Goal: Transaction & Acquisition: Book appointment/travel/reservation

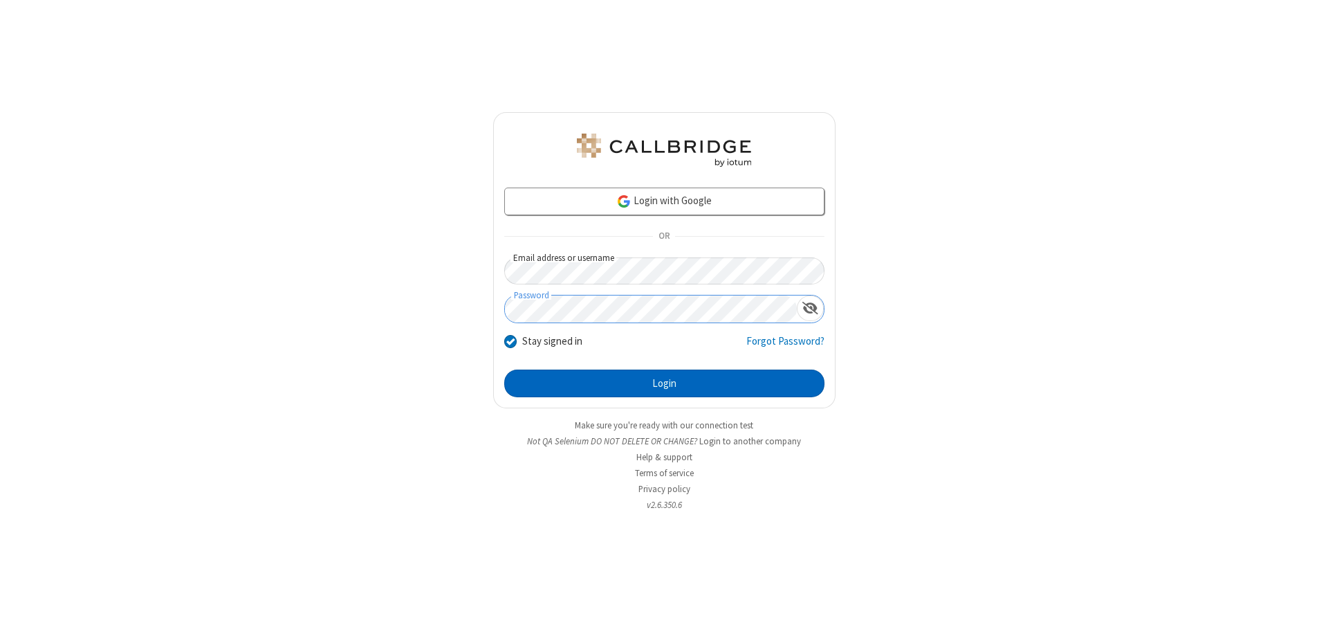
click at [664, 383] on button "Login" at bounding box center [664, 383] width 320 height 28
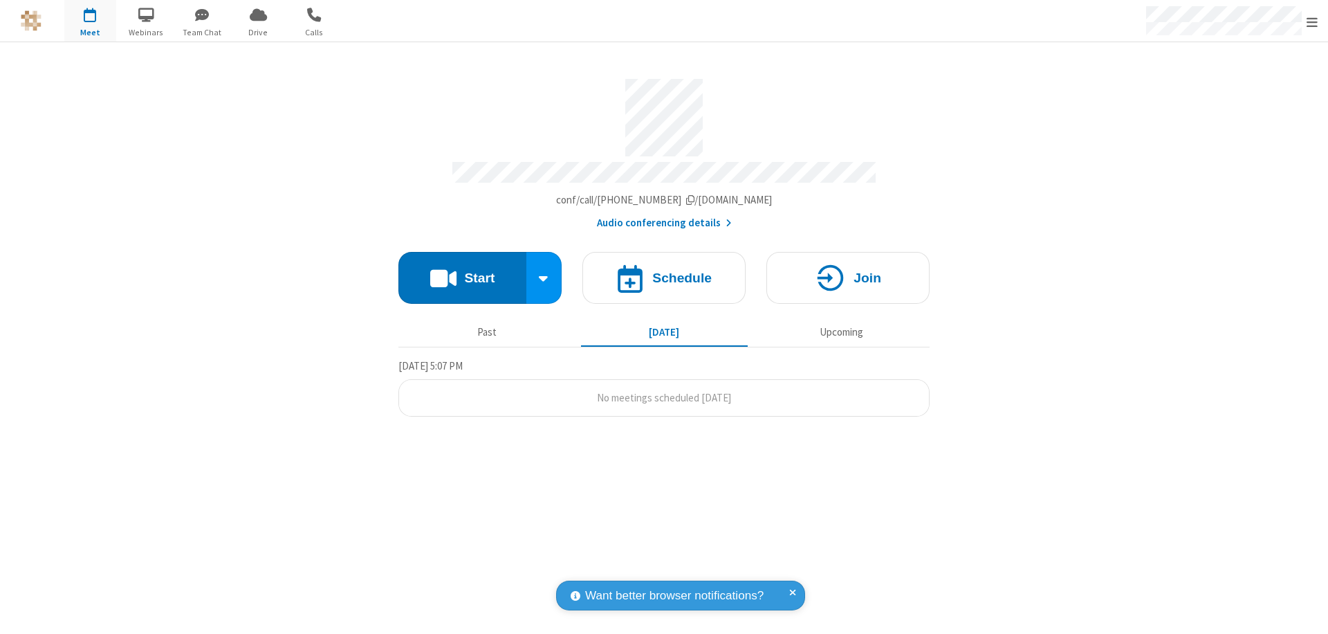
click at [1312, 21] on span "Open menu" at bounding box center [1311, 22] width 11 height 14
click at [90, 21] on span "button" at bounding box center [90, 15] width 52 height 24
click at [664, 271] on h4 "Schedule" at bounding box center [681, 277] width 59 height 13
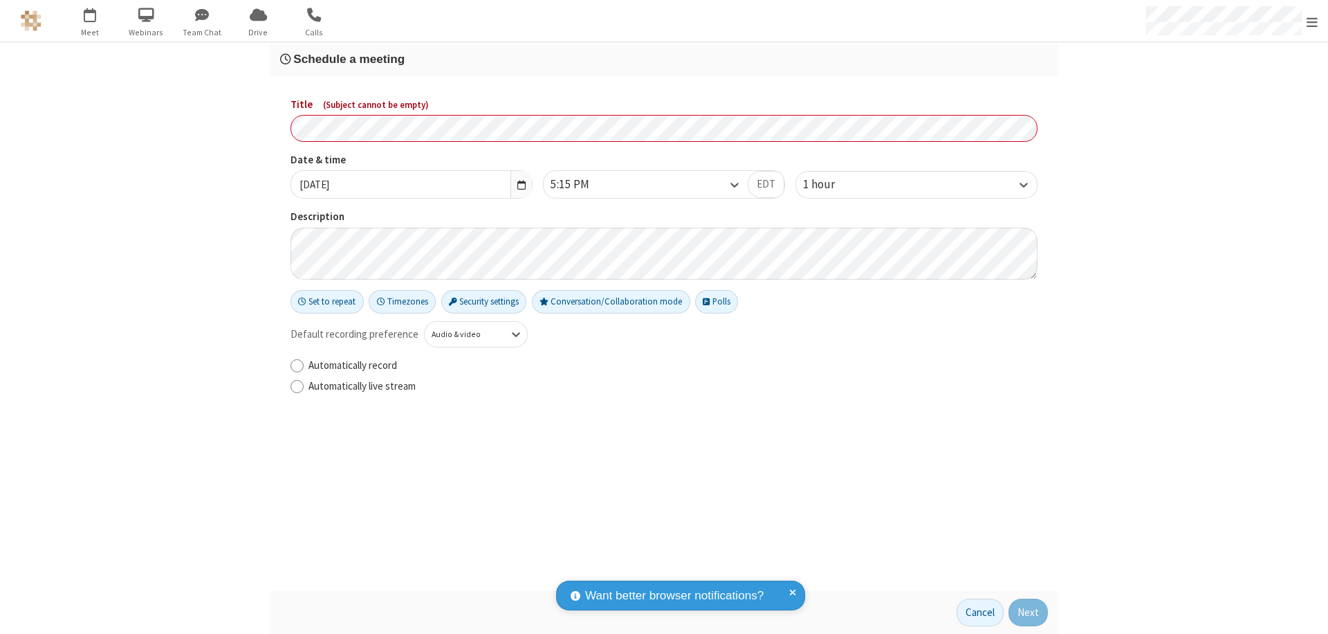
click at [664, 59] on h3 "Schedule a meeting" at bounding box center [664, 59] width 768 height 13
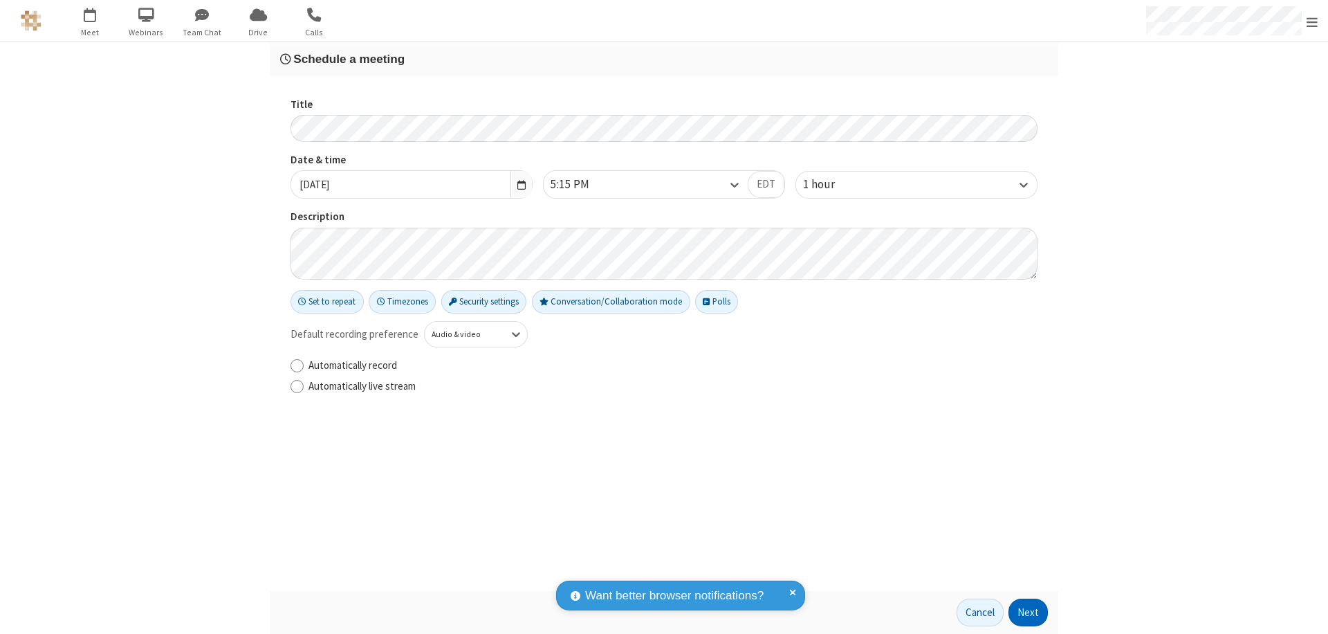
click at [1028, 612] on button "Next" at bounding box center [1027, 612] width 39 height 28
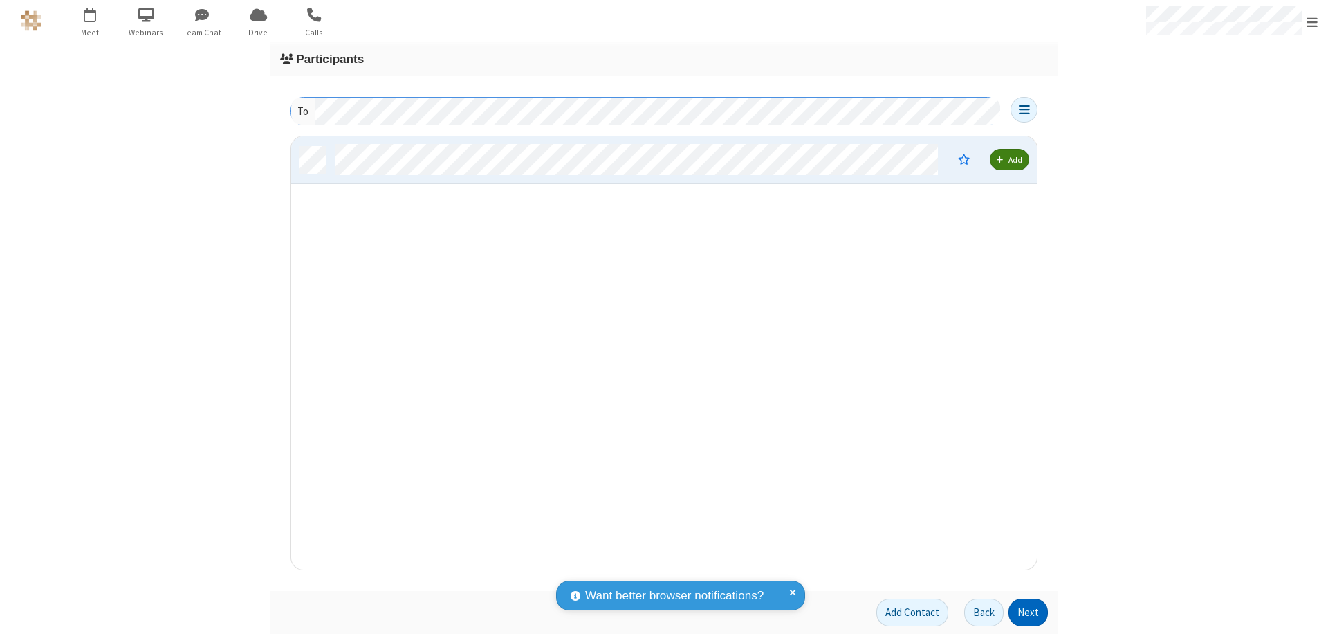
click at [1028, 612] on button "Next" at bounding box center [1027, 612] width 39 height 28
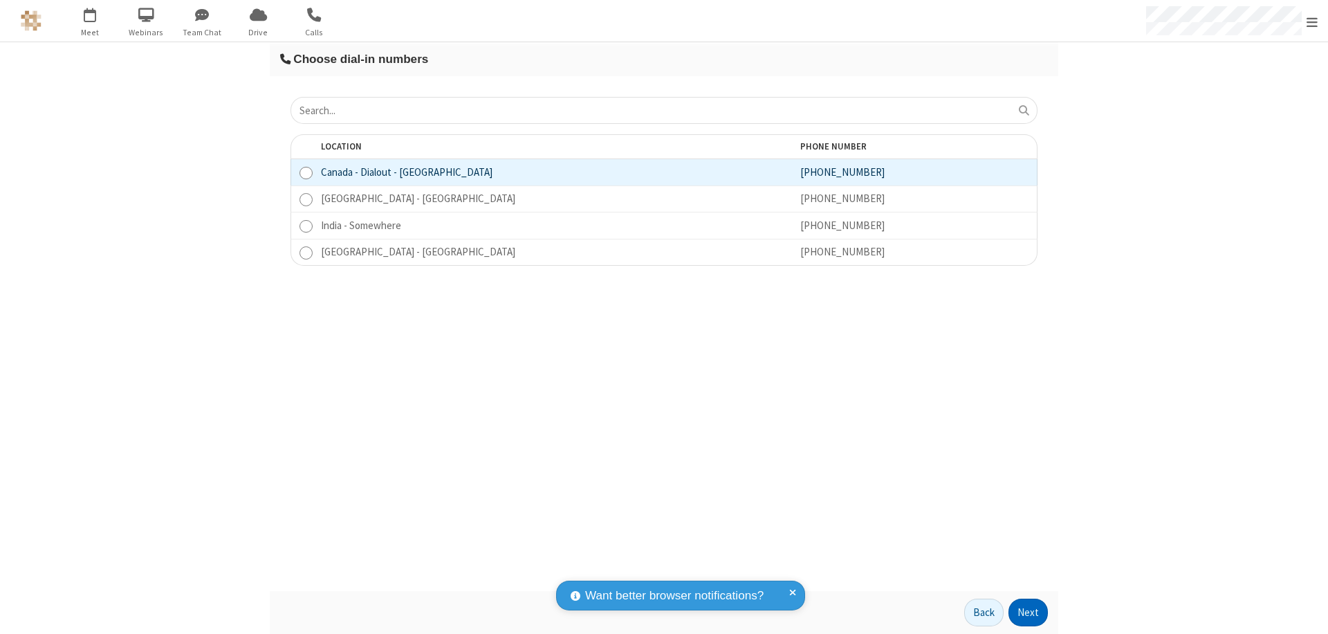
click at [1028, 612] on button "Next" at bounding box center [1027, 612] width 39 height 28
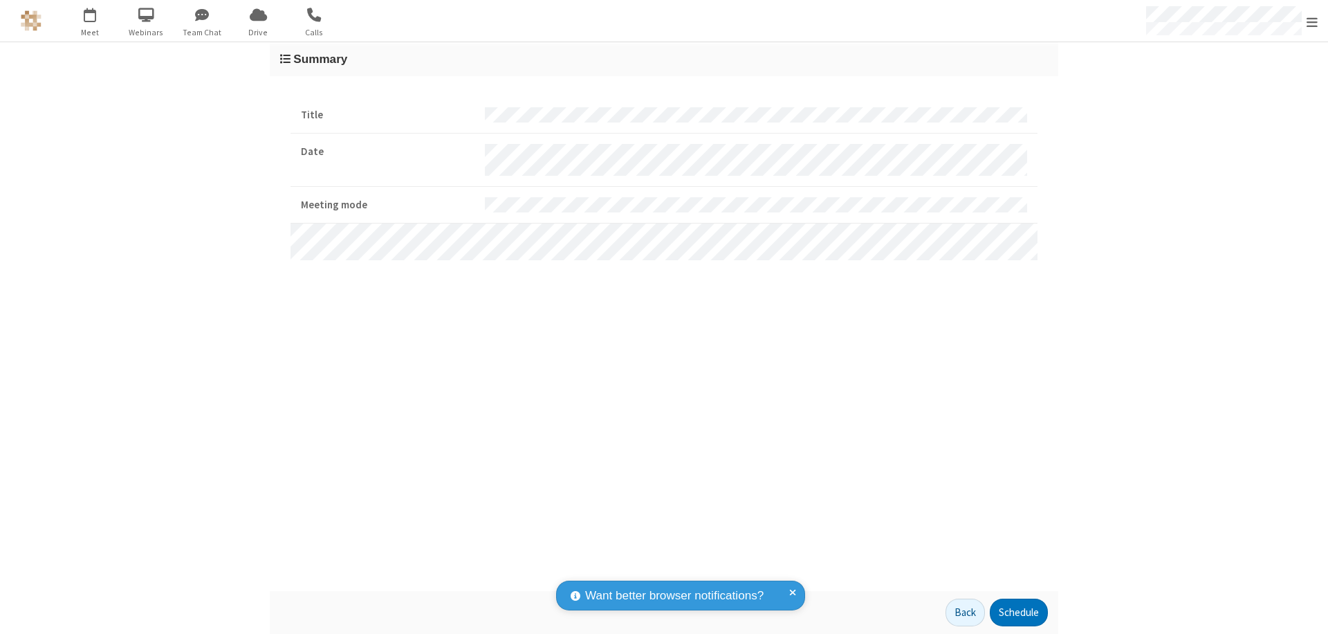
click at [1018, 612] on button "Schedule" at bounding box center [1019, 612] width 58 height 28
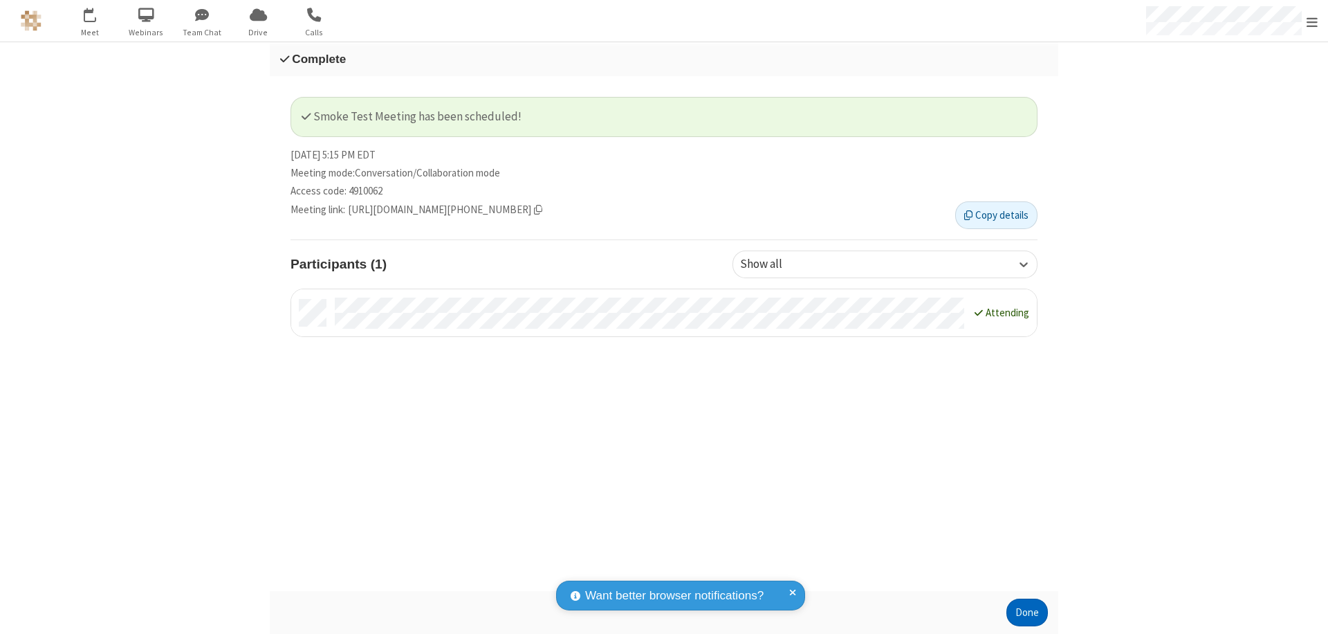
click at [1027, 612] on button "Done" at bounding box center [1026, 612] width 41 height 28
